Goal: Task Accomplishment & Management: Complete application form

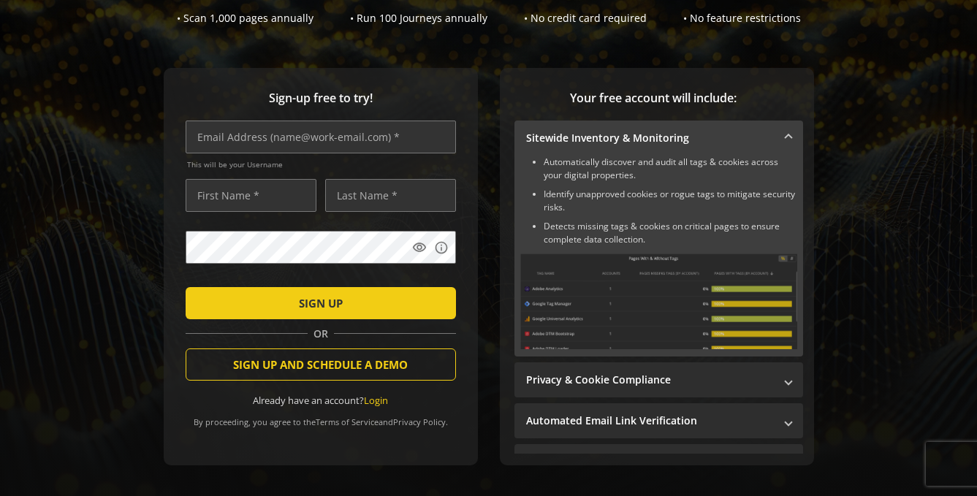
scroll to position [81, 0]
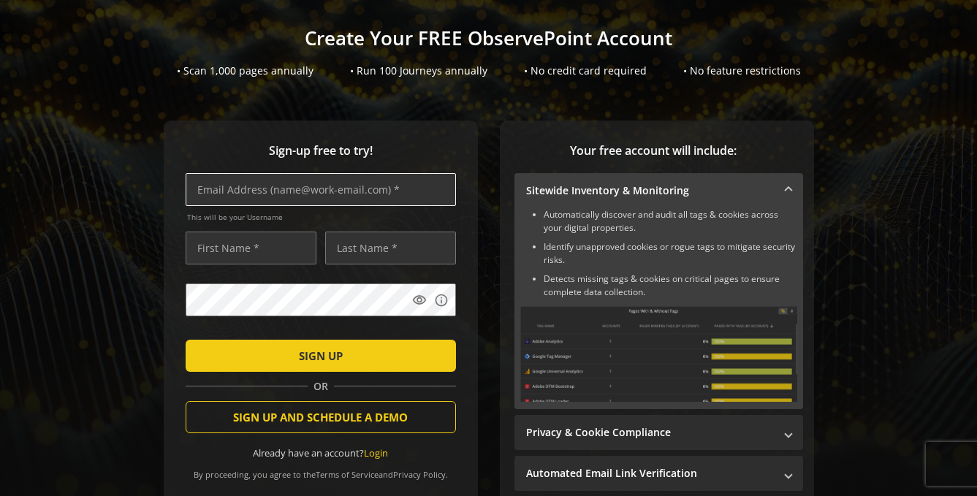
click at [197, 190] on input "text" at bounding box center [321, 189] width 270 height 33
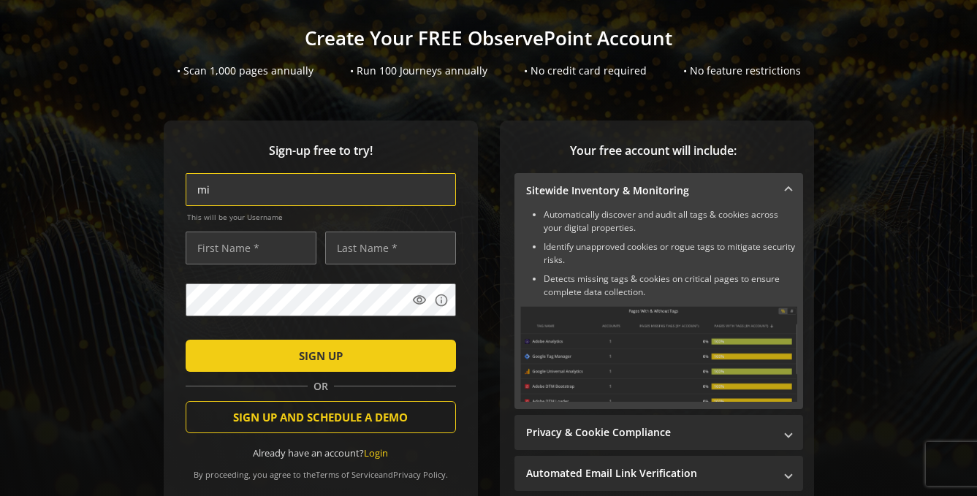
type input "m"
type input "[EMAIL_ADDRESS][DOMAIN_NAME]"
click at [244, 233] on input "text" at bounding box center [251, 248] width 131 height 33
type input "mia"
click at [337, 246] on input "text" at bounding box center [390, 248] width 131 height 33
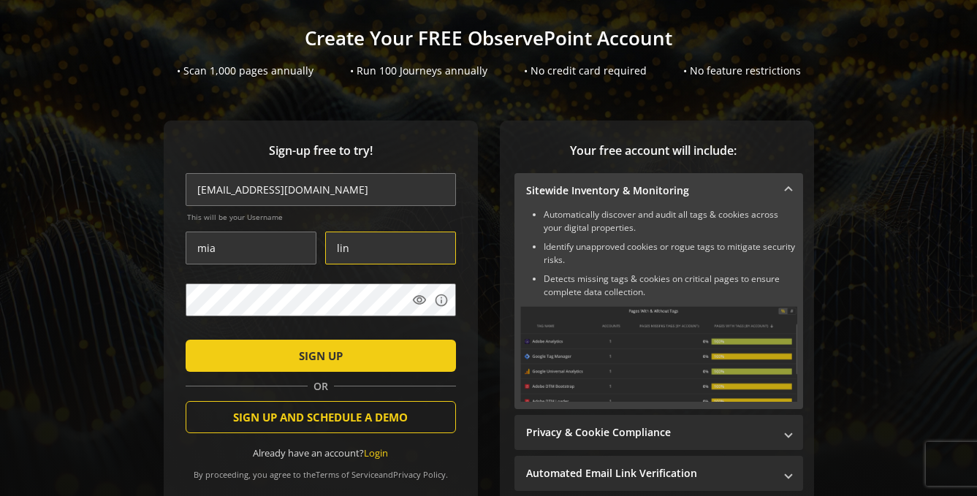
type input "lin"
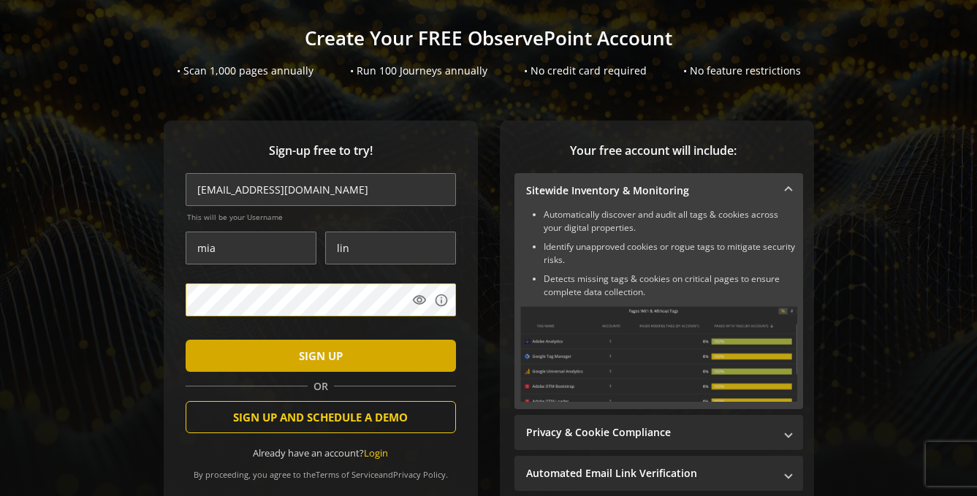
click at [308, 355] on span "SIGN UP" at bounding box center [321, 356] width 44 height 26
